Goal: Task Accomplishment & Management: Manage account settings

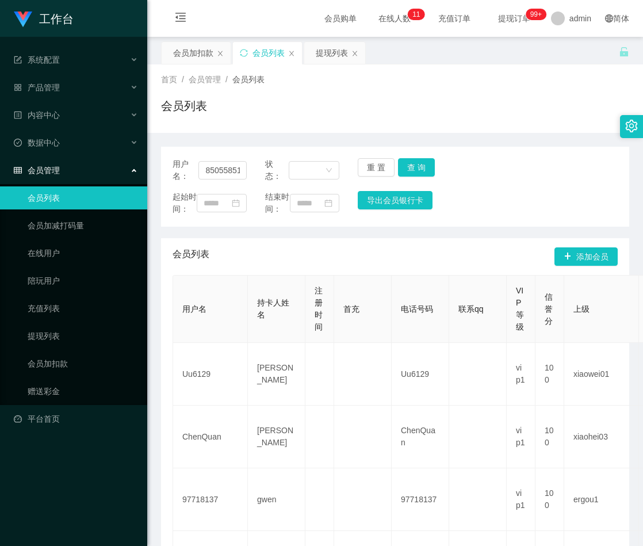
scroll to position [0, 1]
type input "85055851"
click at [411, 165] on button "查 询" at bounding box center [416, 167] width 37 height 18
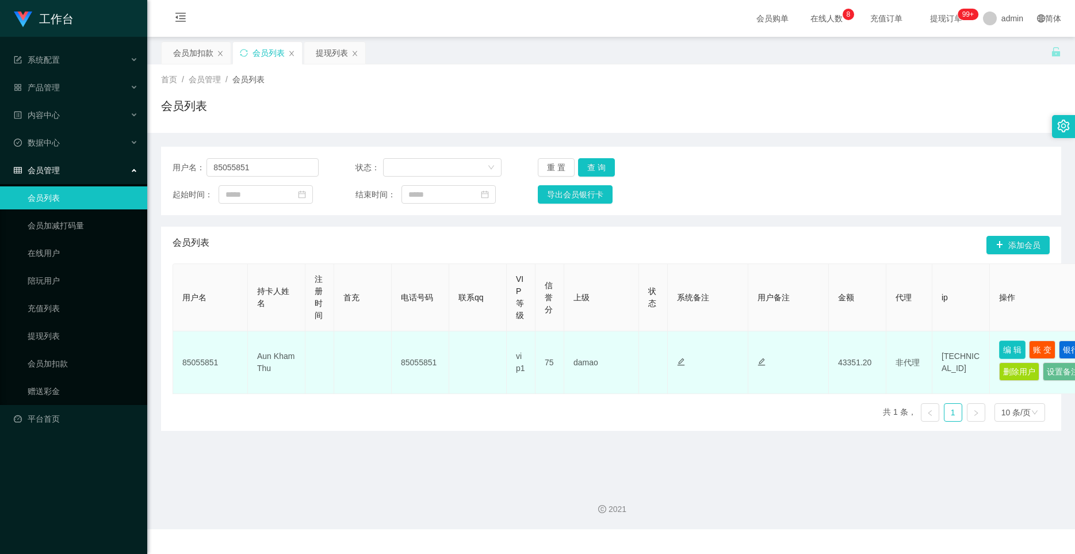
click at [643, 345] on button "编 辑" at bounding box center [1012, 350] width 26 height 18
type input "85055851"
type input "Aun Kham Thu"
type input "75"
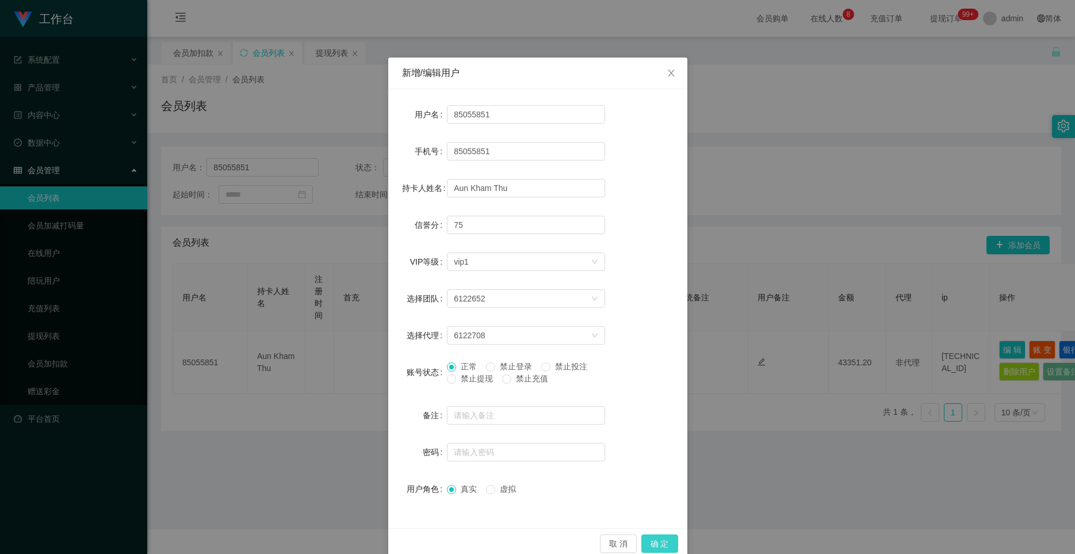
click at [643, 543] on button "确 定" at bounding box center [660, 544] width 37 height 18
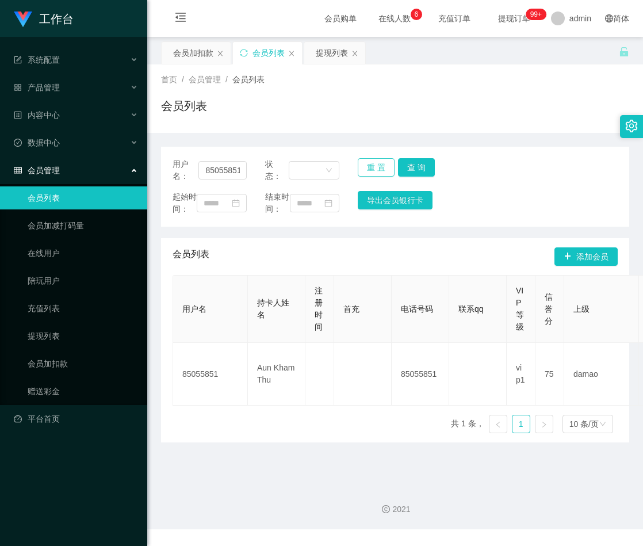
click at [378, 165] on button "重 置" at bounding box center [376, 167] width 37 height 18
